Goal: Find specific page/section: Find specific page/section

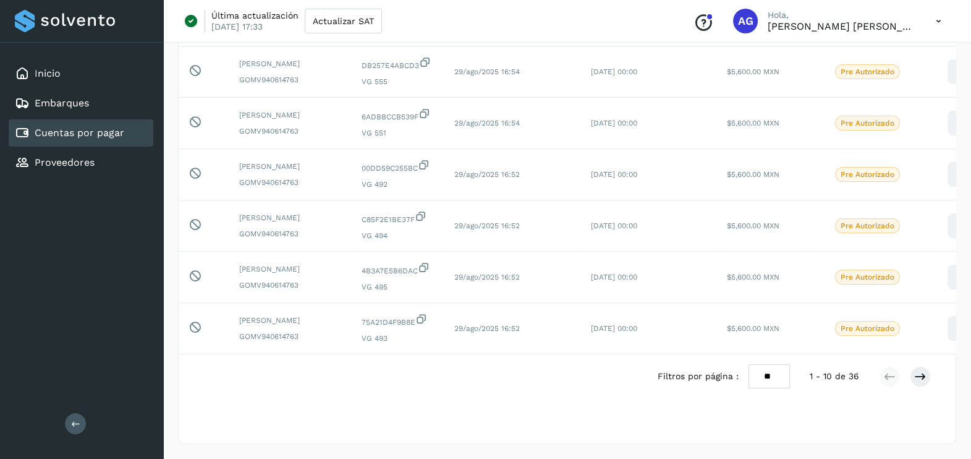
scroll to position [410, 0]
click at [53, 155] on div "Proveedores" at bounding box center [55, 162] width 80 height 15
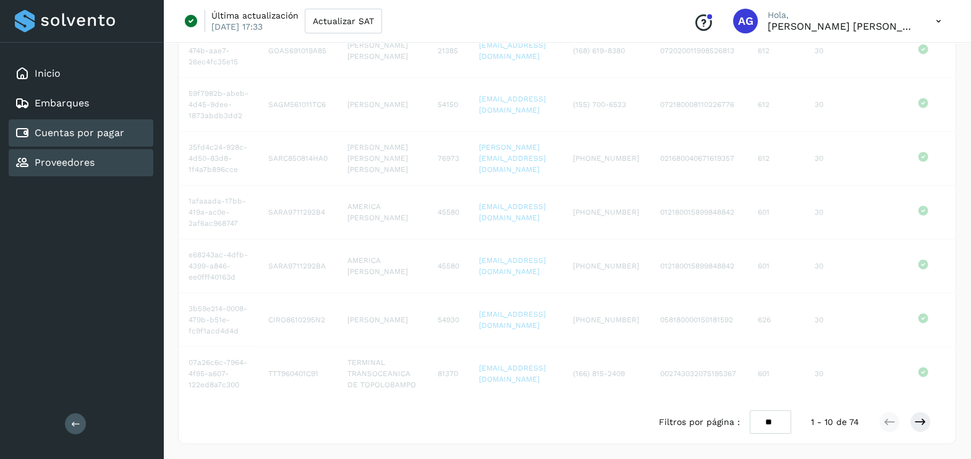
click at [62, 136] on link "Cuentas por pagar" at bounding box center [80, 133] width 90 height 12
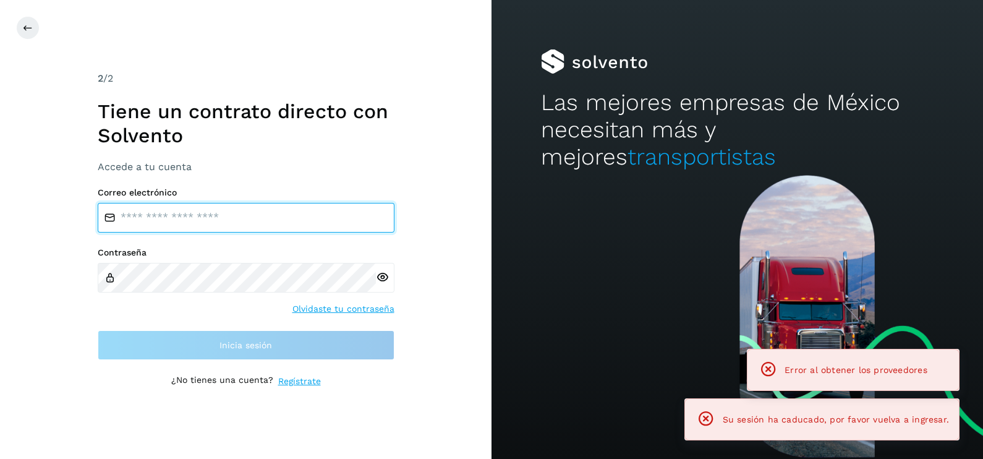
type input "**********"
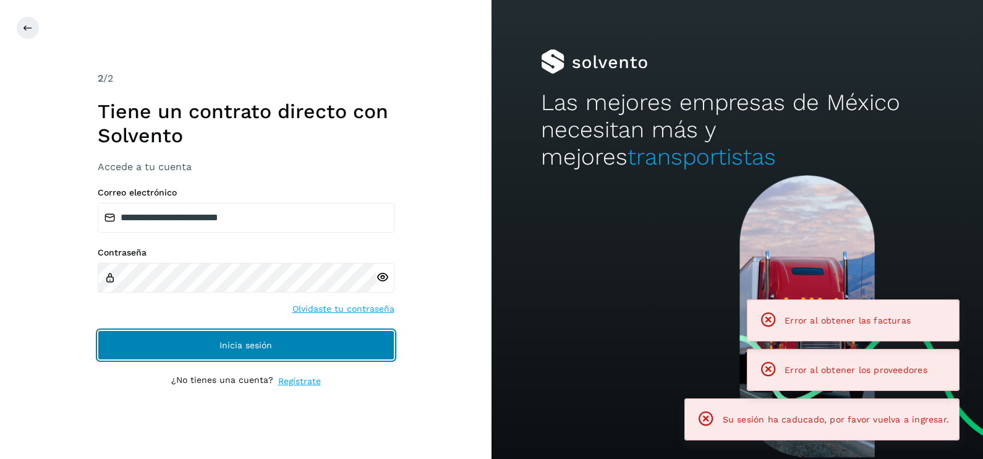
click at [331, 349] on button "Inicia sesión" at bounding box center [246, 345] width 297 height 30
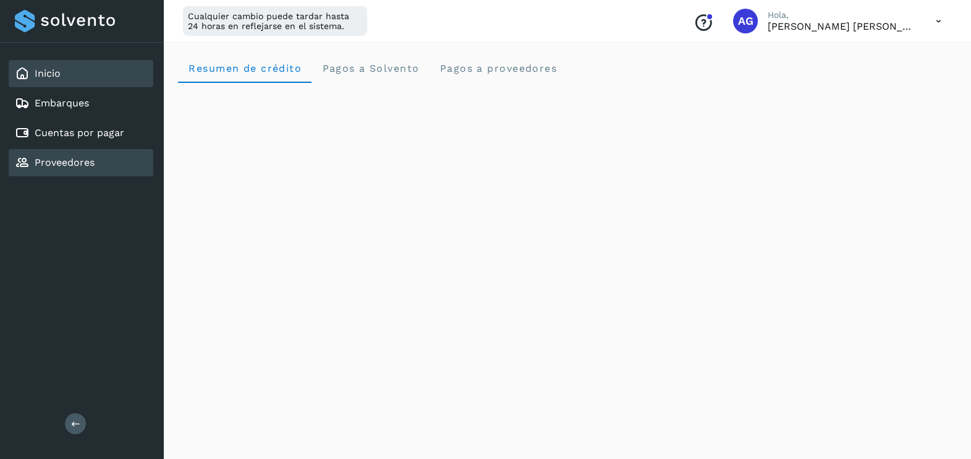
click at [58, 168] on div "Proveedores" at bounding box center [55, 162] width 80 height 15
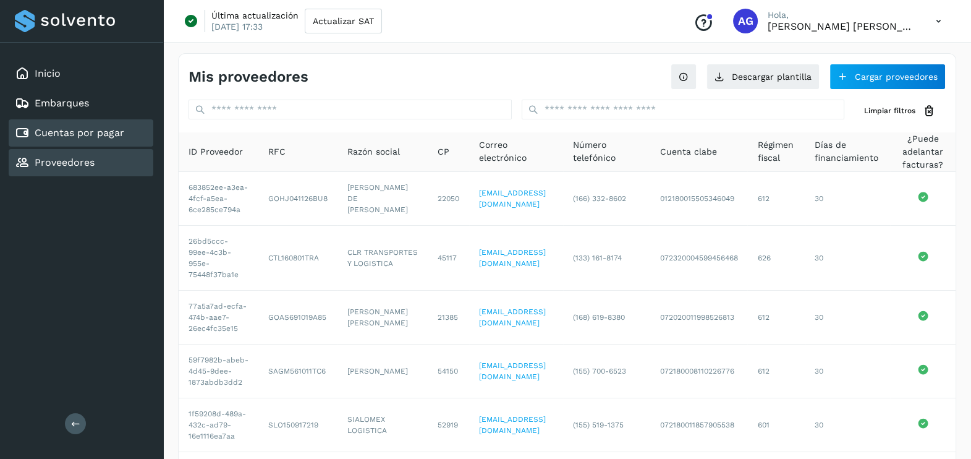
click at [99, 130] on link "Cuentas por pagar" at bounding box center [80, 133] width 90 height 12
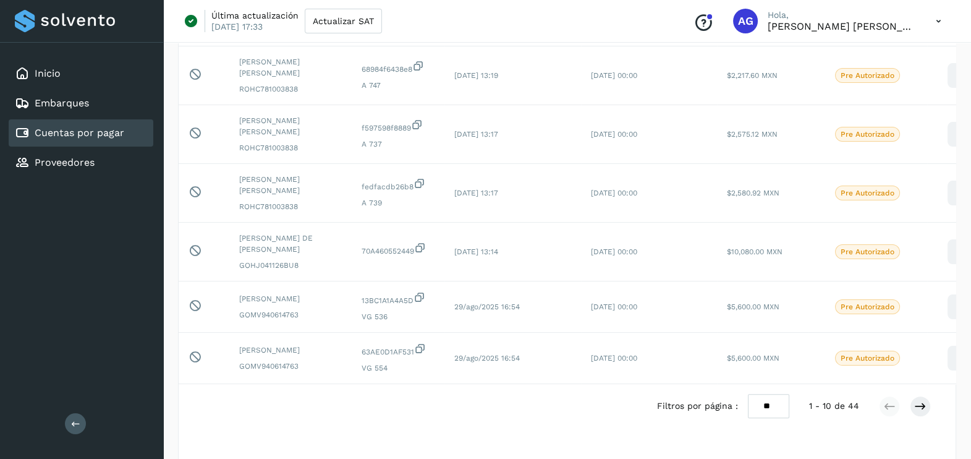
scroll to position [391, 0]
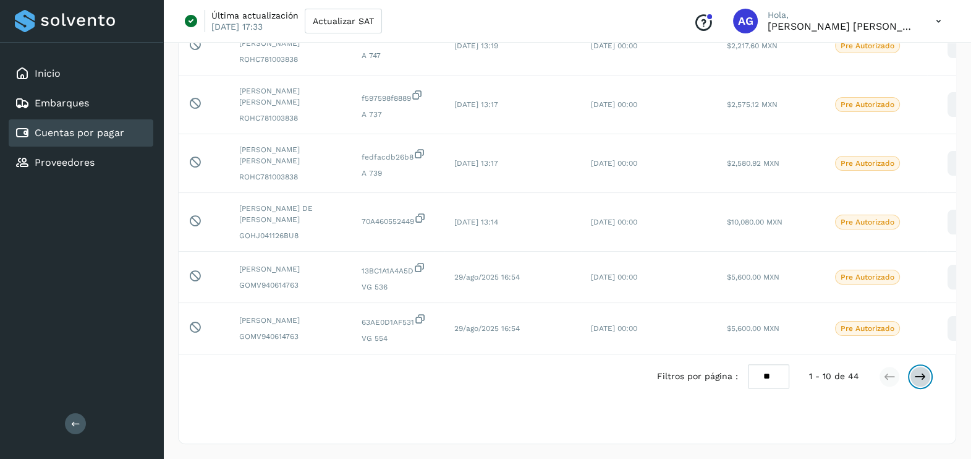
click at [927, 387] on button at bounding box center [920, 376] width 21 height 21
